Goal: Check status

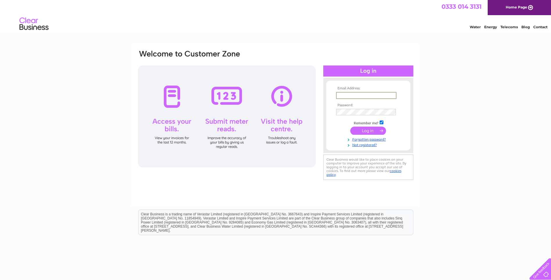
click at [371, 94] on input "text" at bounding box center [366, 95] width 60 height 7
type input "salon284hair@hotmail.co.uk"
click at [381, 129] on input "submit" at bounding box center [368, 130] width 36 height 8
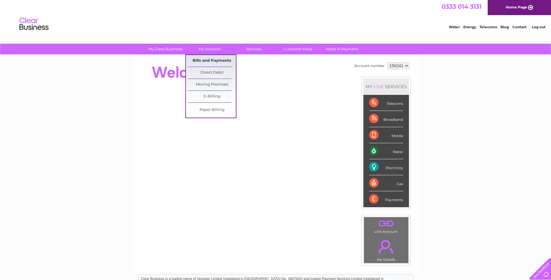
click at [209, 60] on link "Bills and Payments" at bounding box center [212, 61] width 48 height 12
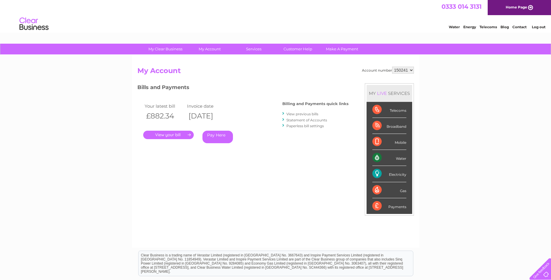
click at [181, 133] on link "." at bounding box center [168, 134] width 51 height 8
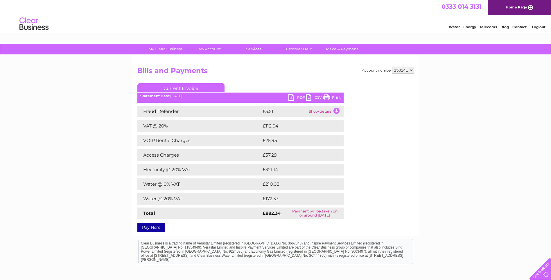
click at [539, 26] on link "Log out" at bounding box center [539, 27] width 14 height 4
